Goal: Task Accomplishment & Management: Manage account settings

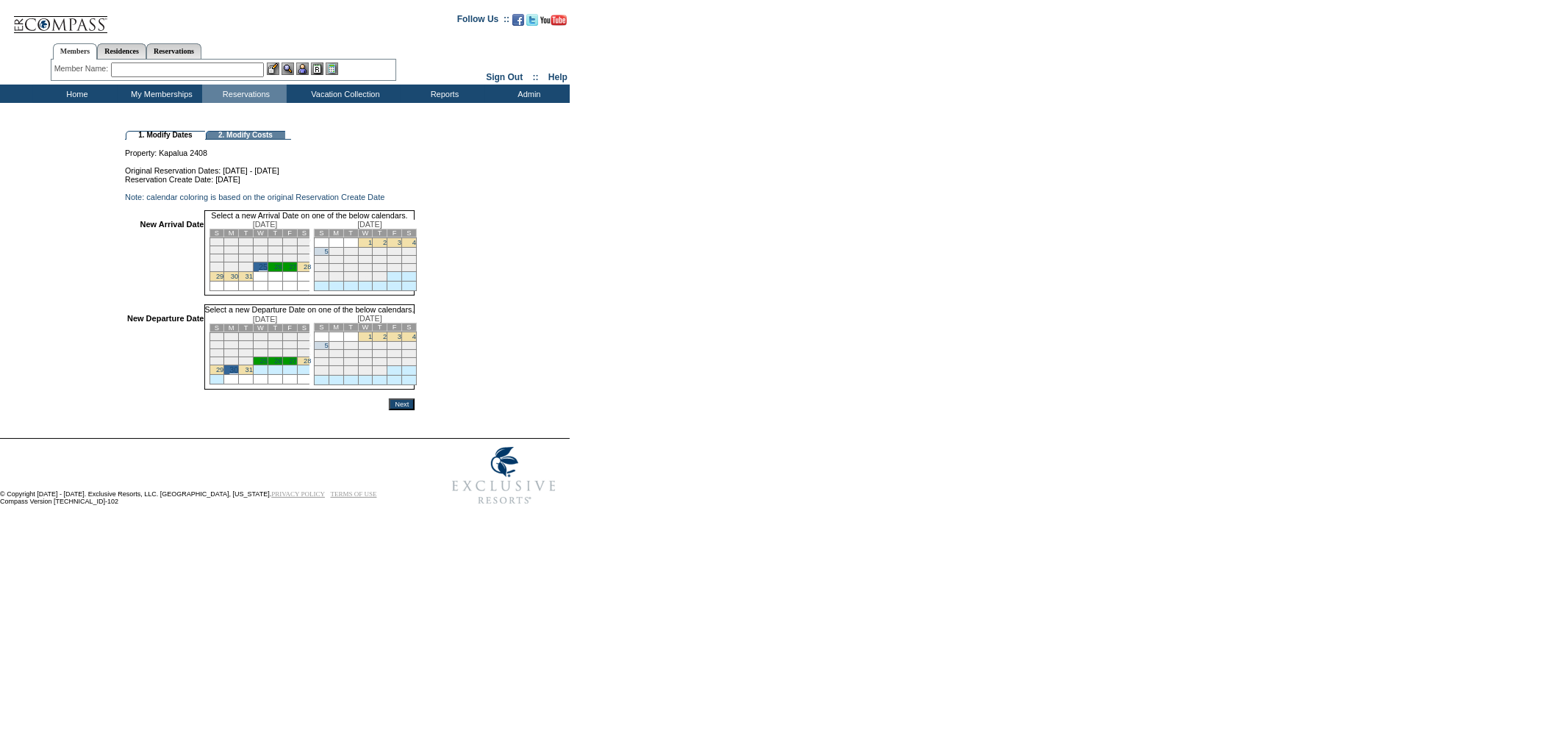
click at [415, 411] on input "Next" at bounding box center [402, 405] width 25 height 12
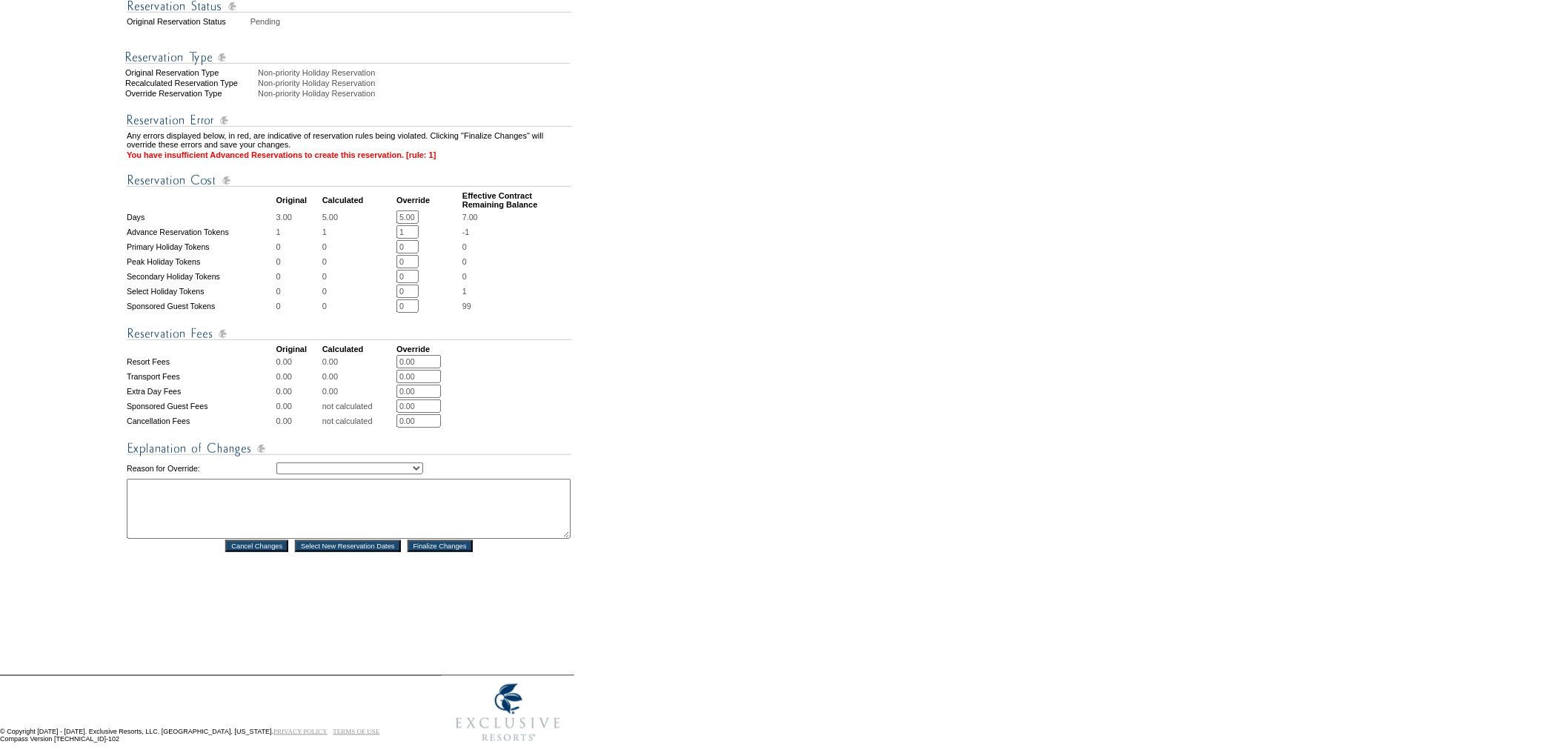
scroll to position [403, 0]
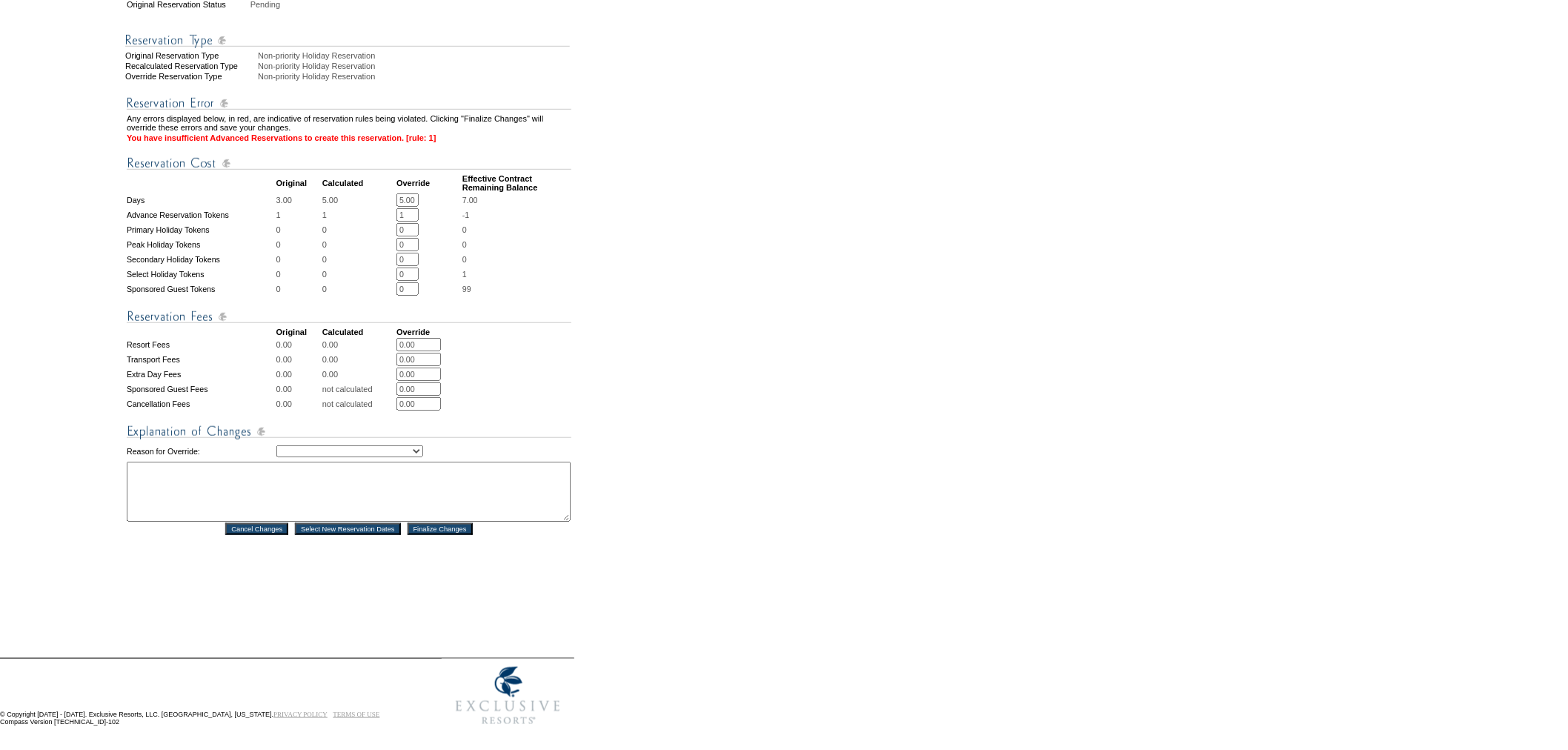
drag, startPoint x: 413, startPoint y: 228, endPoint x: 381, endPoint y: 227, distance: 32.0
click at [381, 227] on tbody "Any errors displayed below, in red, are indicative of reservation rules being v…" at bounding box center [349, 309] width 445 height 452
drag, startPoint x: 408, startPoint y: 221, endPoint x: 368, endPoint y: 221, distance: 40.0
click at [368, 221] on tr "Advance Reservation Tokens 1 1 1 * * -1" at bounding box center [349, 215] width 445 height 14
type input "0"
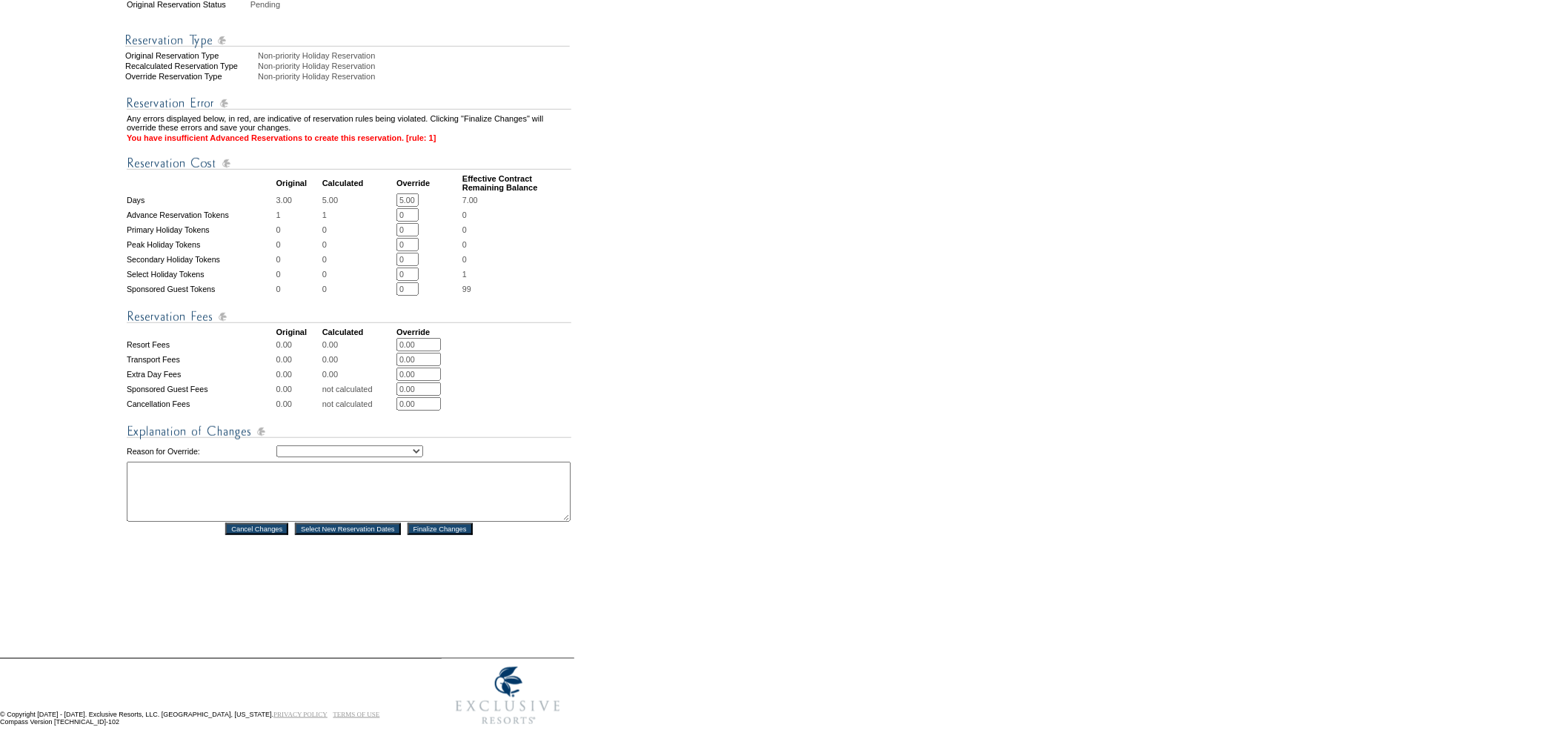
drag, startPoint x: 418, startPoint y: 277, endPoint x: 390, endPoint y: 280, distance: 28.2
click at [391, 280] on tr "Select Holiday Tokens 0 0 0 * * 1" at bounding box center [349, 274] width 445 height 14
type input "1"
click at [615, 305] on form "Follow Us ::" at bounding box center [781, 167] width 1563 height 1131
click at [395, 446] on select "Creating Continuous Stay Days Rebooked After Cancellation Editing Occupant Expe…" at bounding box center [350, 452] width 147 height 12
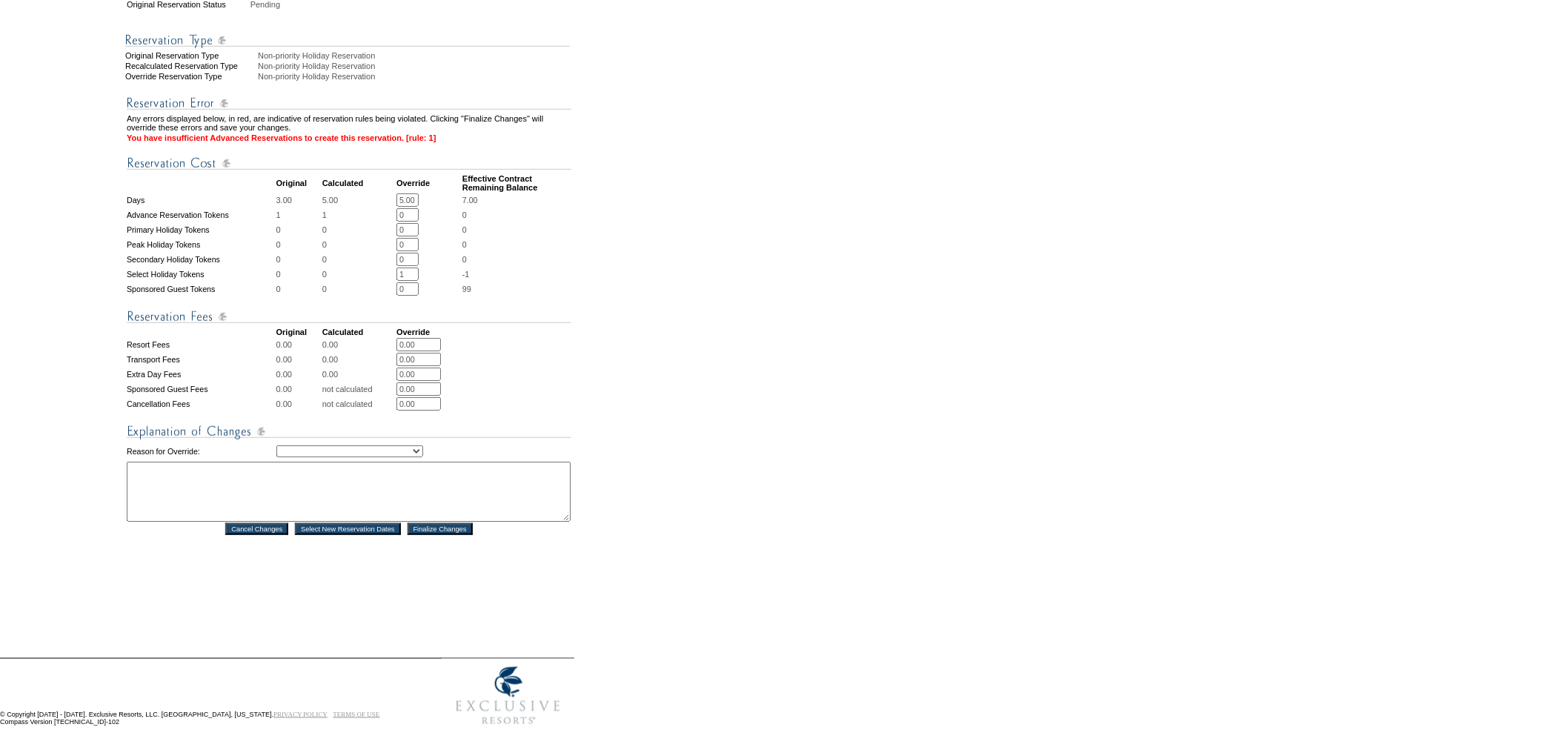
select select "1043"
click at [277, 445] on select "Creating Continuous Stay Days Rebooked After Cancellation Editing Occupant Expe…" at bounding box center [350, 452] width 147 height 12
click at [278, 497] on textarea at bounding box center [348, 492] width 444 height 60
type textarea "Travel Date Adjust + Holiday Token Exchange. -KI"
click at [434, 525] on input "Finalize Changes" at bounding box center [440, 529] width 66 height 12
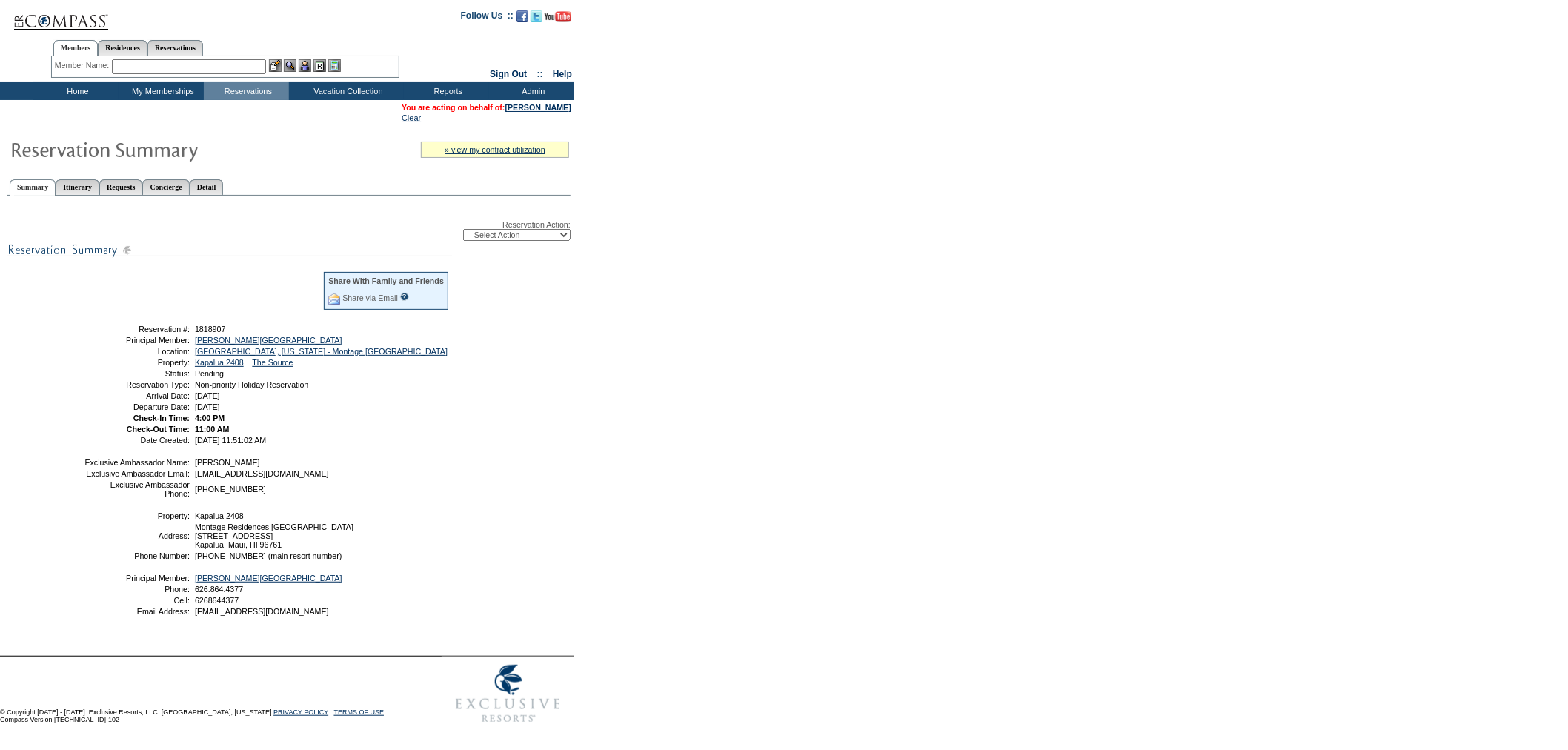
drag, startPoint x: 494, startPoint y: 226, endPoint x: 498, endPoint y: 234, distance: 8.9
click at [494, 229] on select "-- Select Action -- Modify Reservation Dates Modify Reservation Cost Modify Occ…" at bounding box center [517, 235] width 108 height 12
select select "ConfirmRes"
click at [463, 229] on select "-- Select Action -- Modify Reservation Dates Modify Reservation Cost Modify Occ…" at bounding box center [517, 235] width 108 height 12
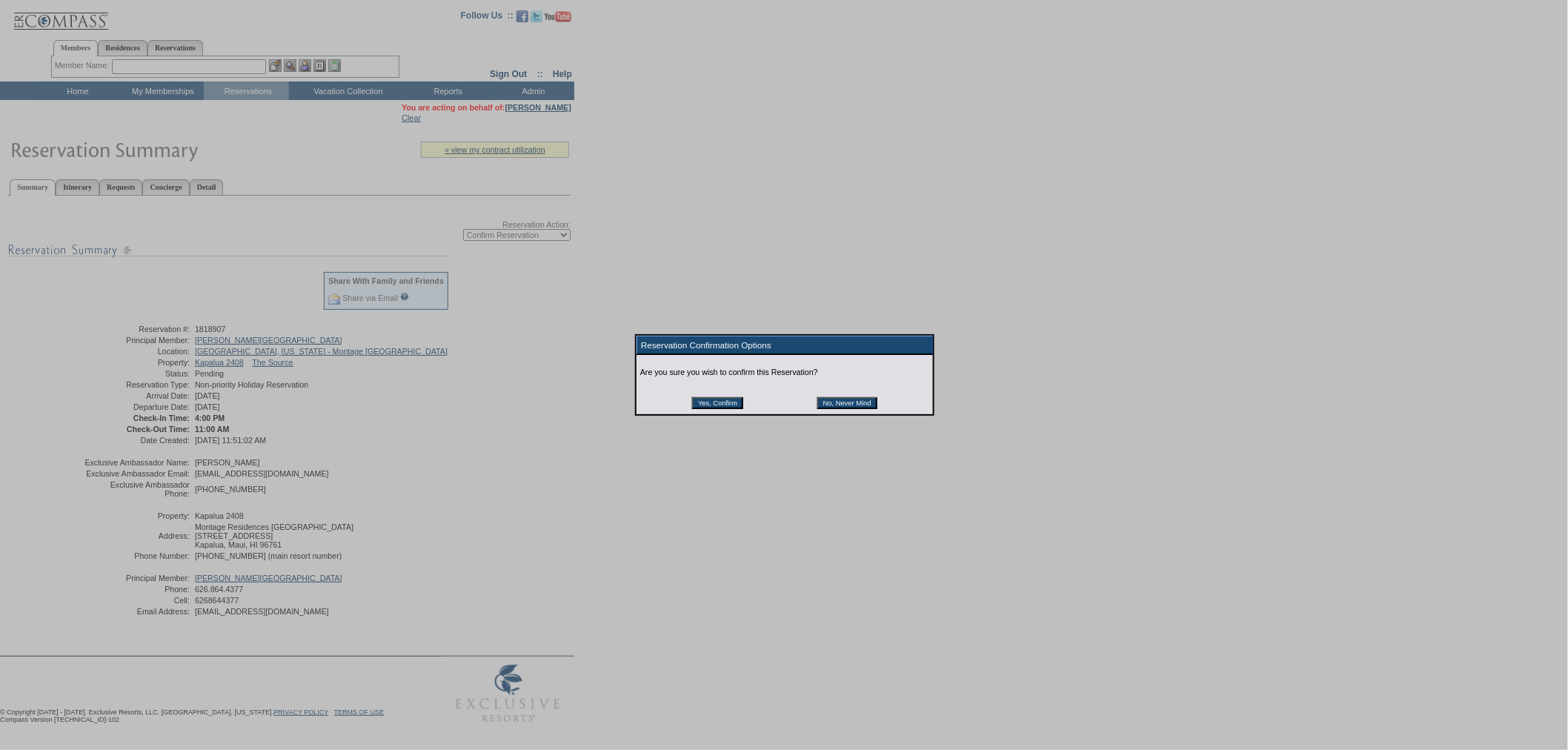
drag, startPoint x: 730, startPoint y: 402, endPoint x: 713, endPoint y: 398, distance: 17.5
click at [730, 402] on input "Yes, Confirm" at bounding box center [717, 403] width 51 height 12
